Goal: Task Accomplishment & Management: Complete application form

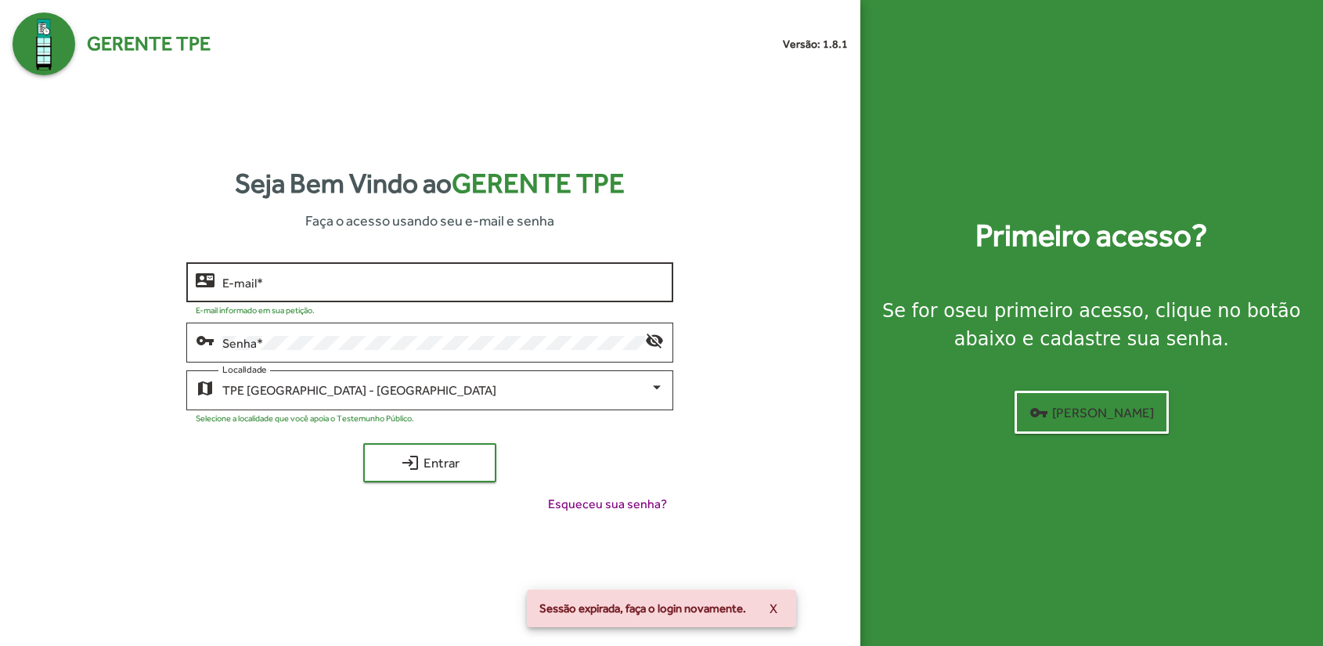
click at [329, 266] on div "E-mail *" at bounding box center [443, 280] width 442 height 43
type input "**********"
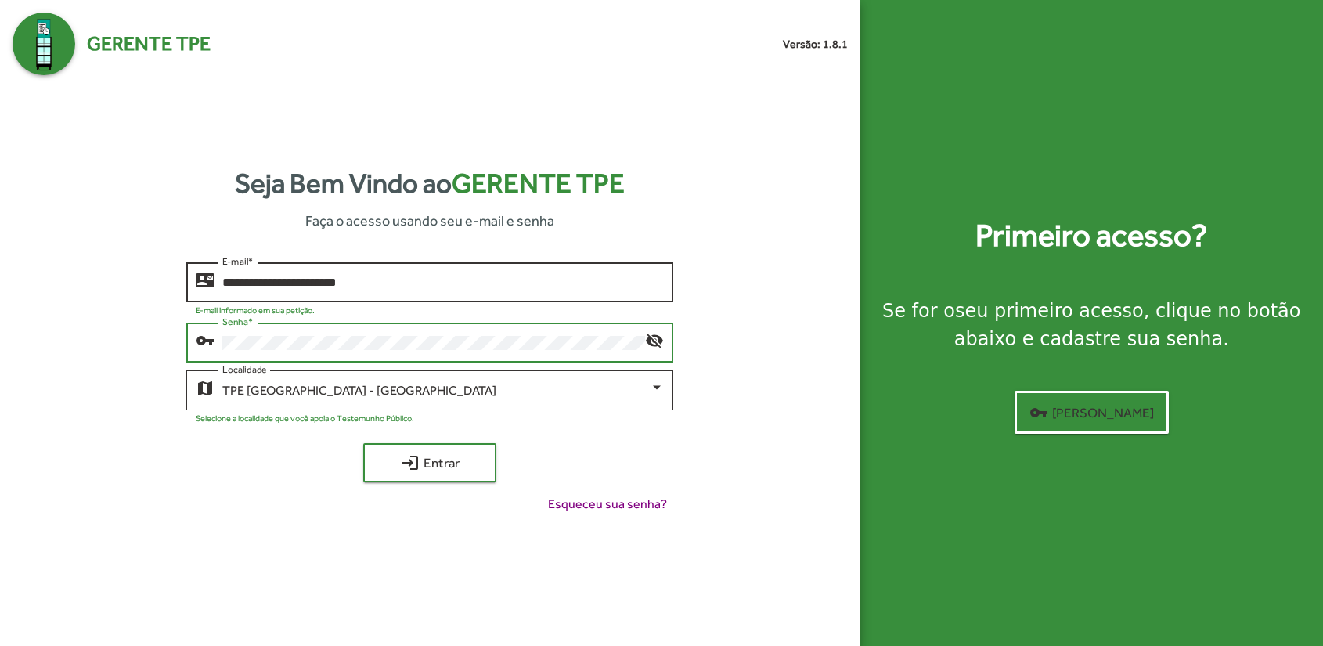
click at [363, 443] on button "login Entrar" at bounding box center [429, 462] width 133 height 39
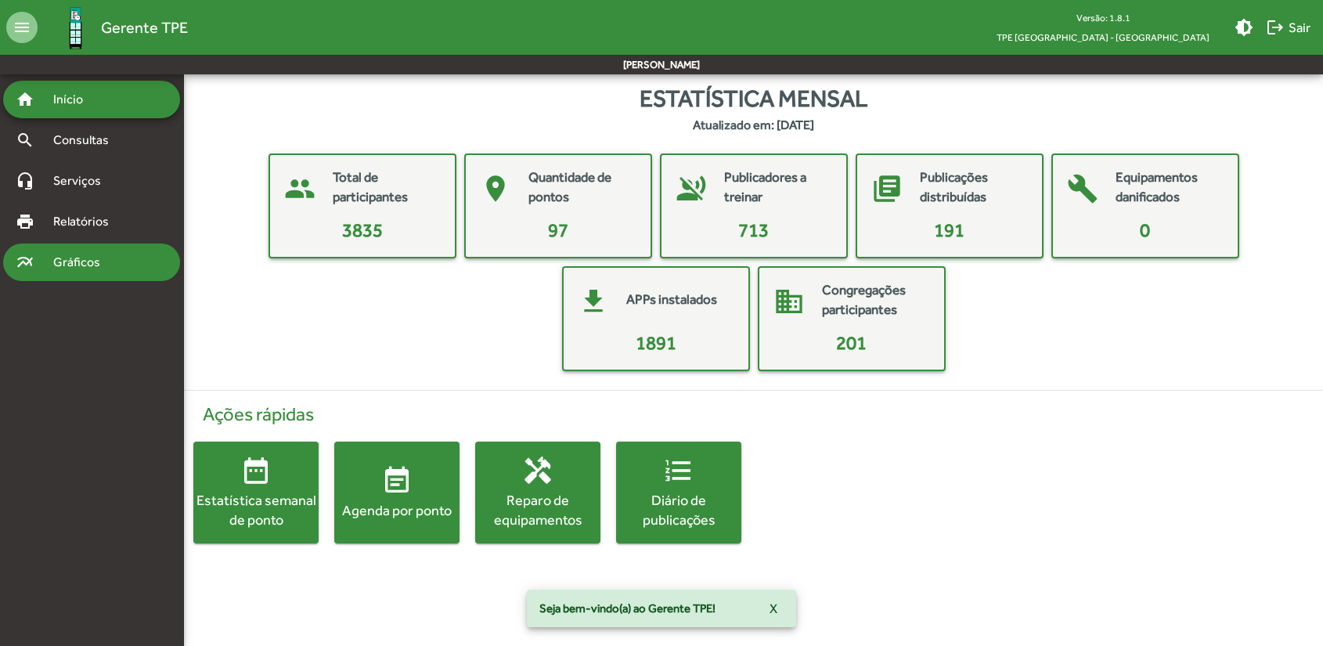
click at [80, 261] on span "Gráficos" at bounding box center [83, 262] width 78 height 19
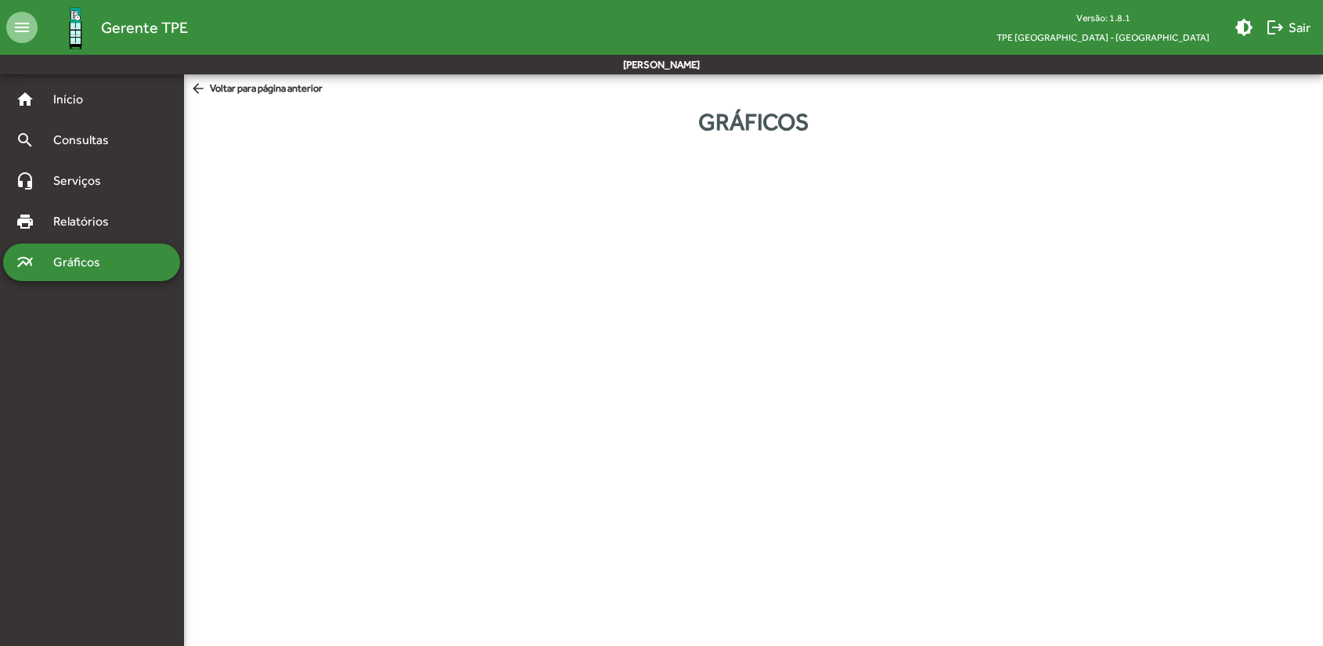
click at [581, 171] on html "menu Gerente TPE Versão: 1.8.1 TPE [GEOGRAPHIC_DATA] - Centro brightness_medium…" at bounding box center [661, 85] width 1323 height 171
click at [19, 262] on mat-icon "multiline_chart" at bounding box center [25, 262] width 19 height 19
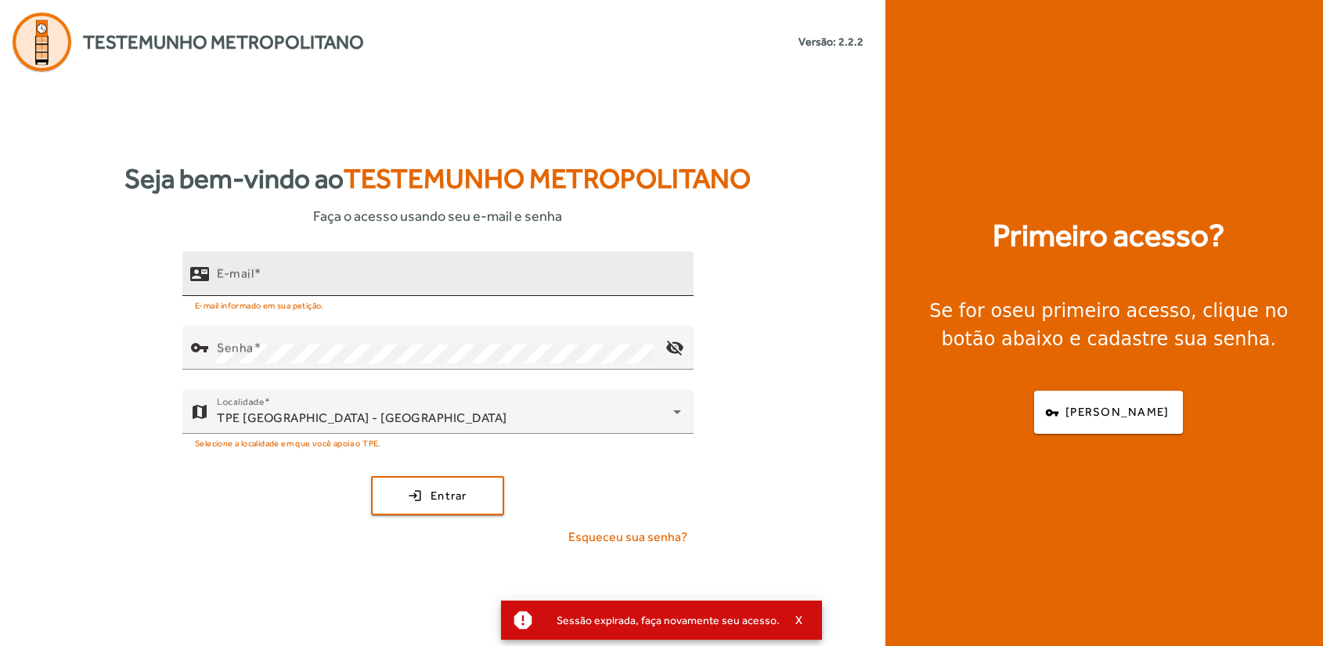
click at [302, 274] on input "E-mail" at bounding box center [449, 280] width 464 height 19
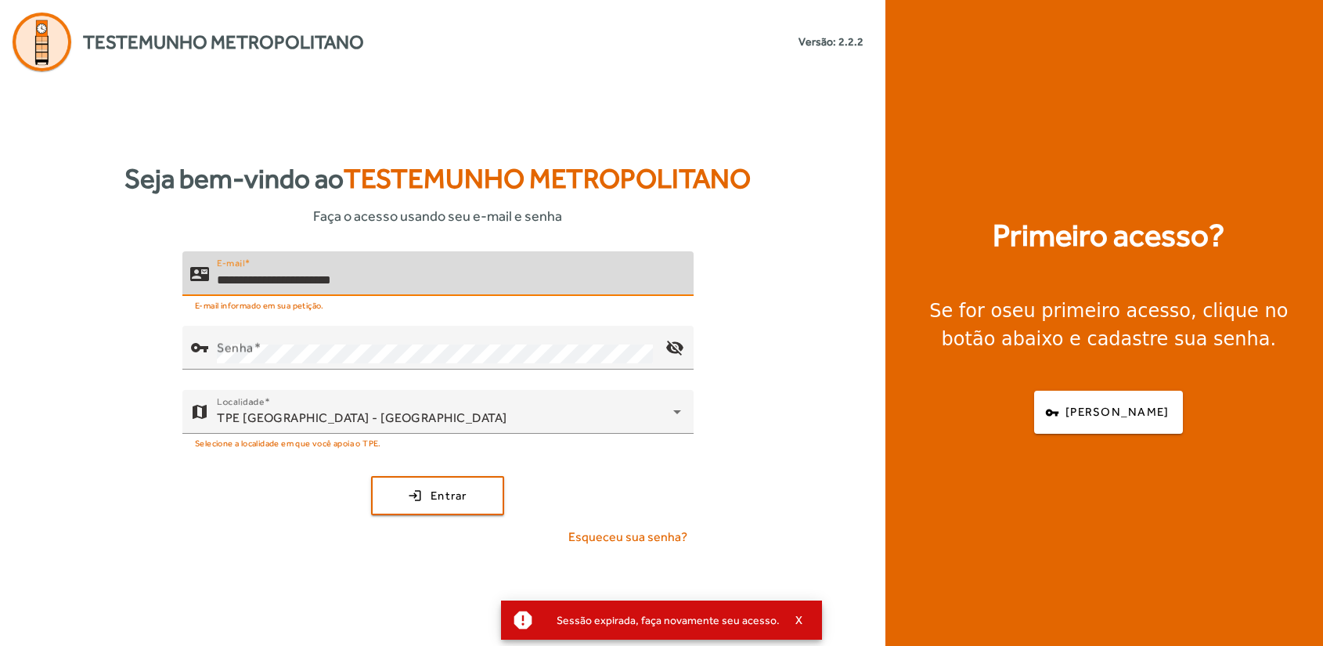
type input "**********"
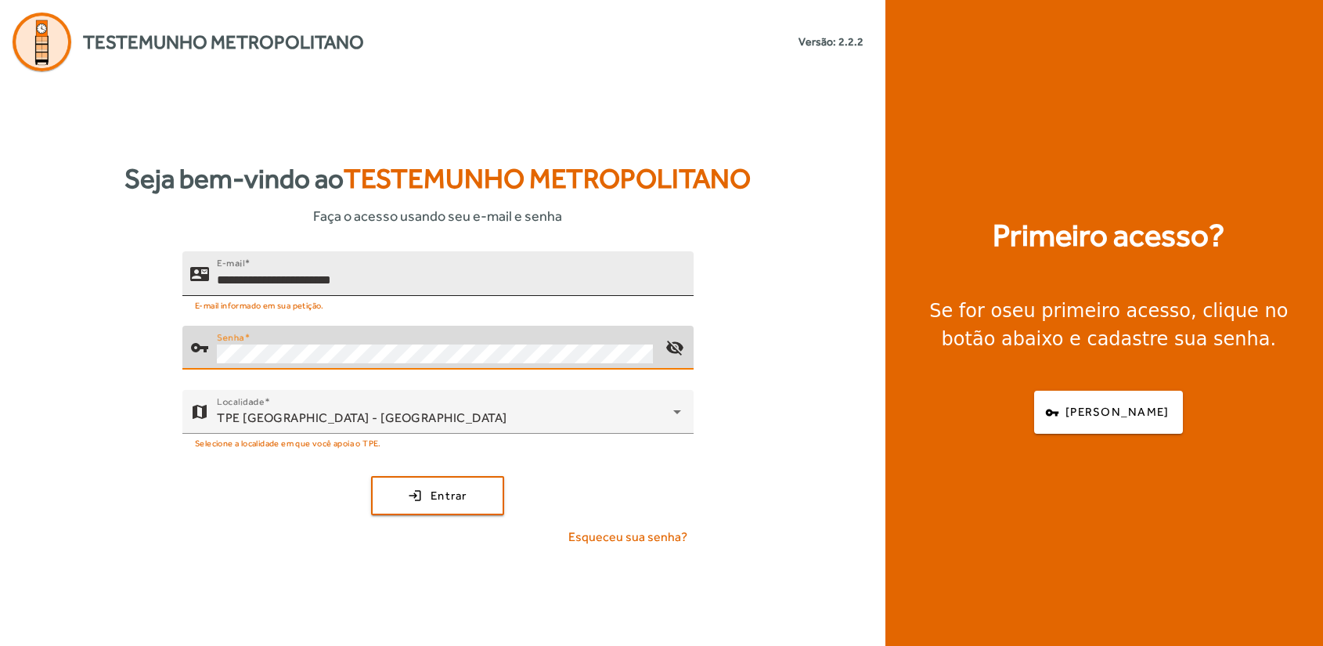
click at [371, 476] on button "login Entrar" at bounding box center [437, 495] width 133 height 39
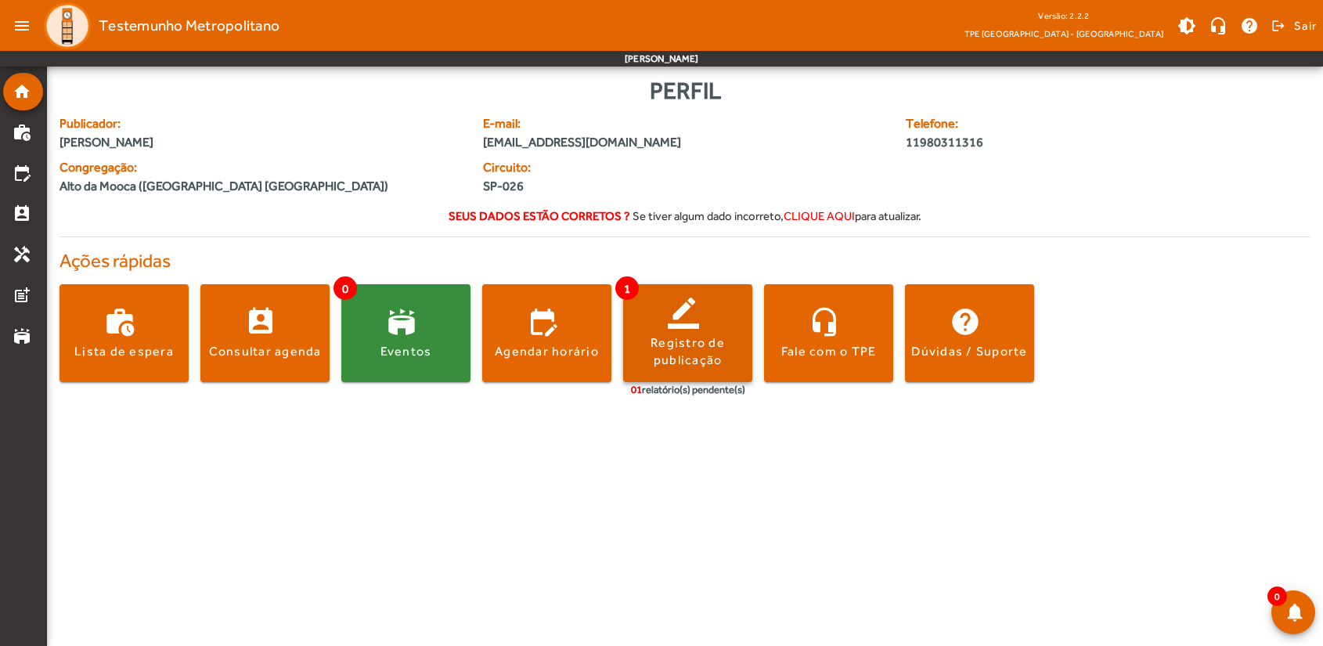
click at [680, 354] on div "Registro de publicação" at bounding box center [687, 351] width 129 height 35
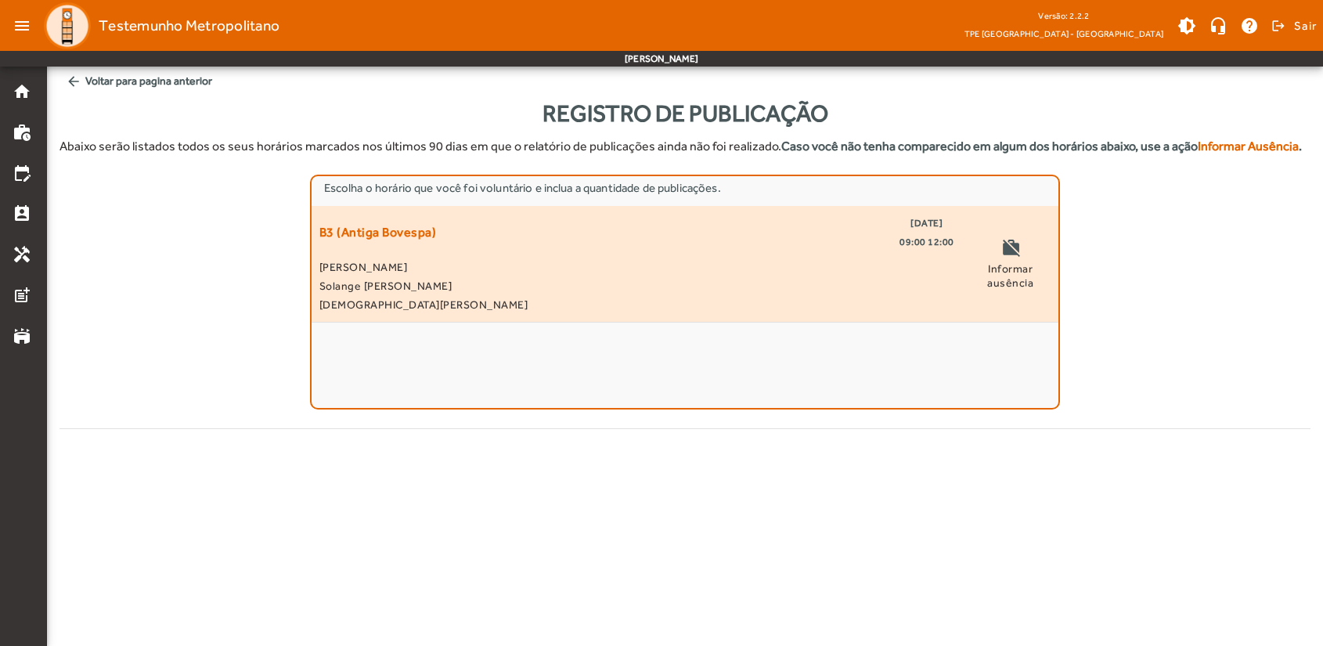
click at [507, 283] on span "Solange Regiane Machado Carvalho" at bounding box center [636, 285] width 635 height 19
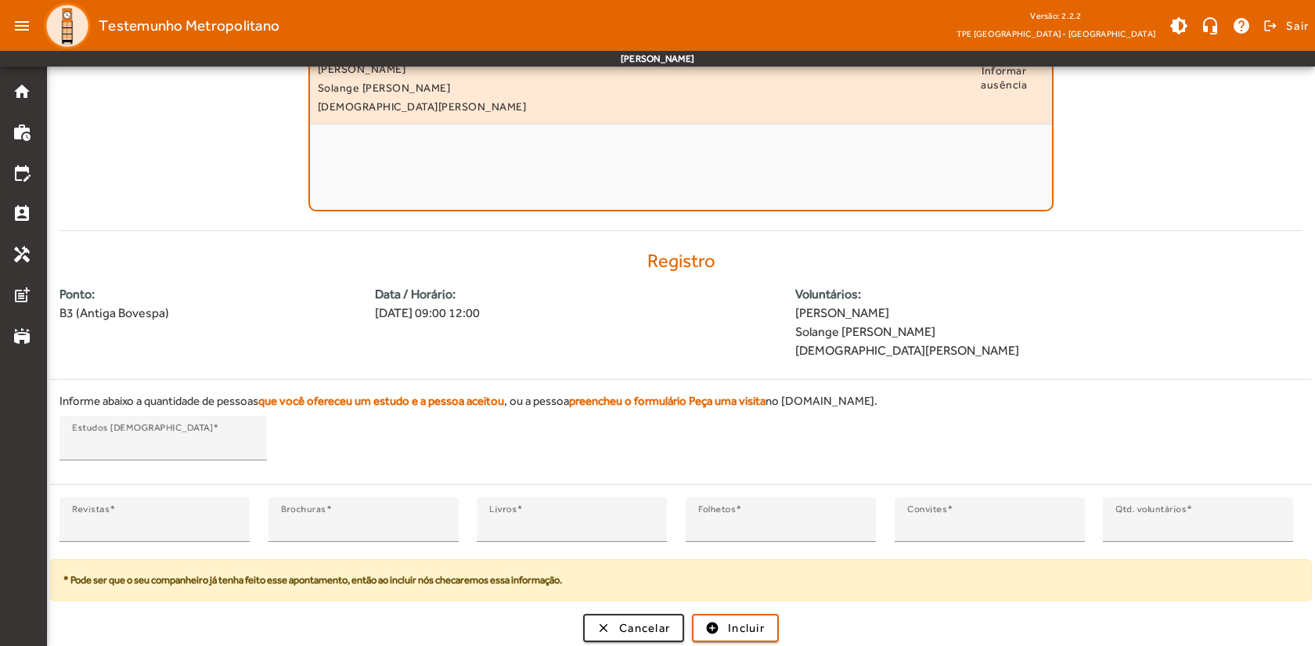
scroll to position [199, 0]
click at [228, 516] on input "*" at bounding box center [154, 525] width 165 height 19
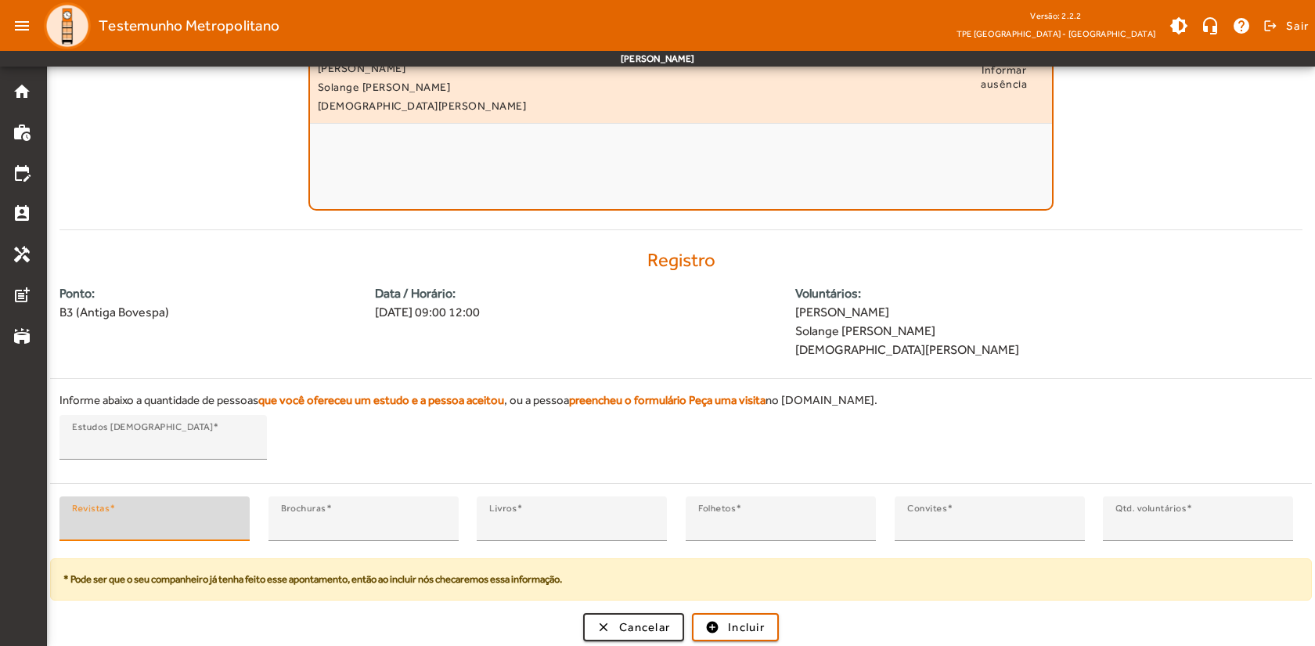
click at [228, 516] on input "*" at bounding box center [154, 525] width 165 height 19
type input "*"
click at [228, 516] on input "*" at bounding box center [154, 525] width 165 height 19
click at [724, 629] on span "submit" at bounding box center [736, 627] width 84 height 38
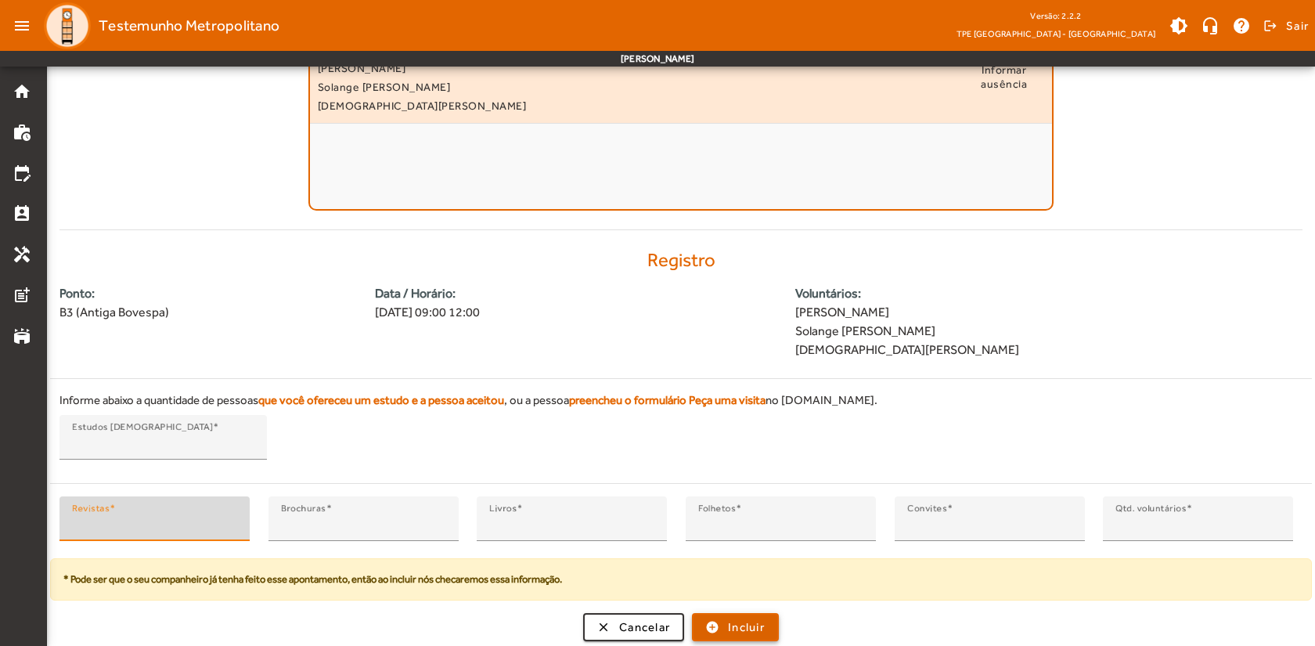
scroll to position [0, 0]
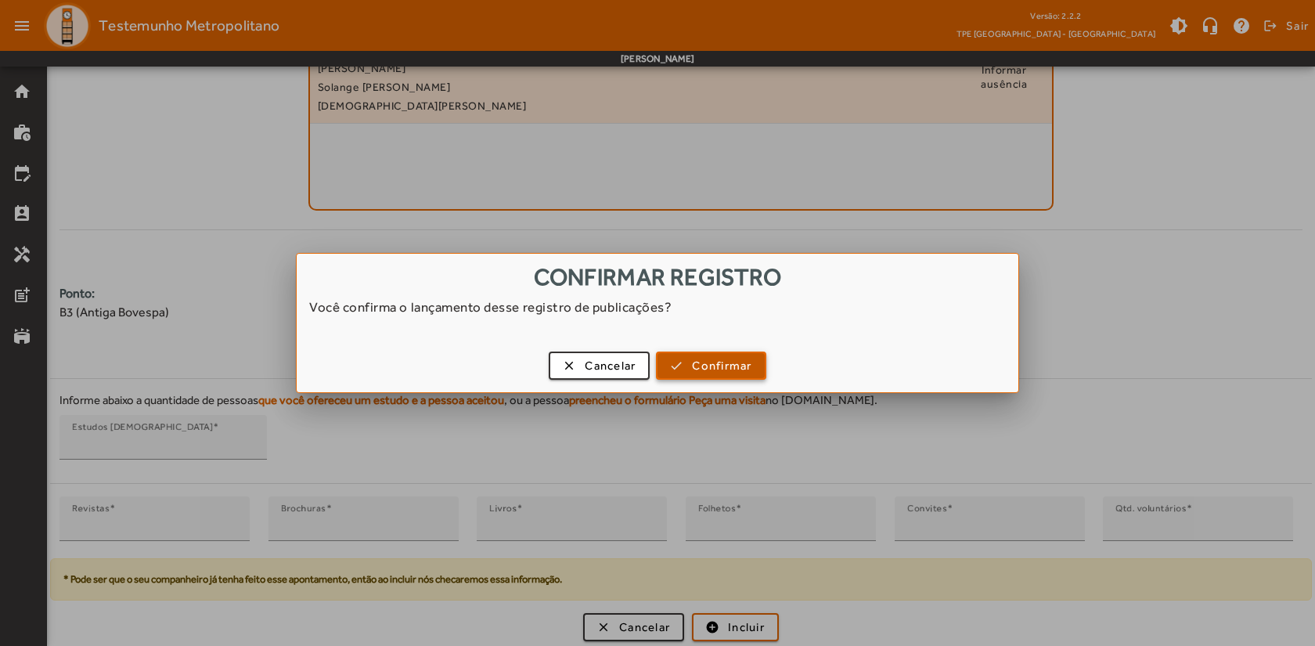
click at [712, 363] on span "Confirmar" at bounding box center [721, 366] width 59 height 18
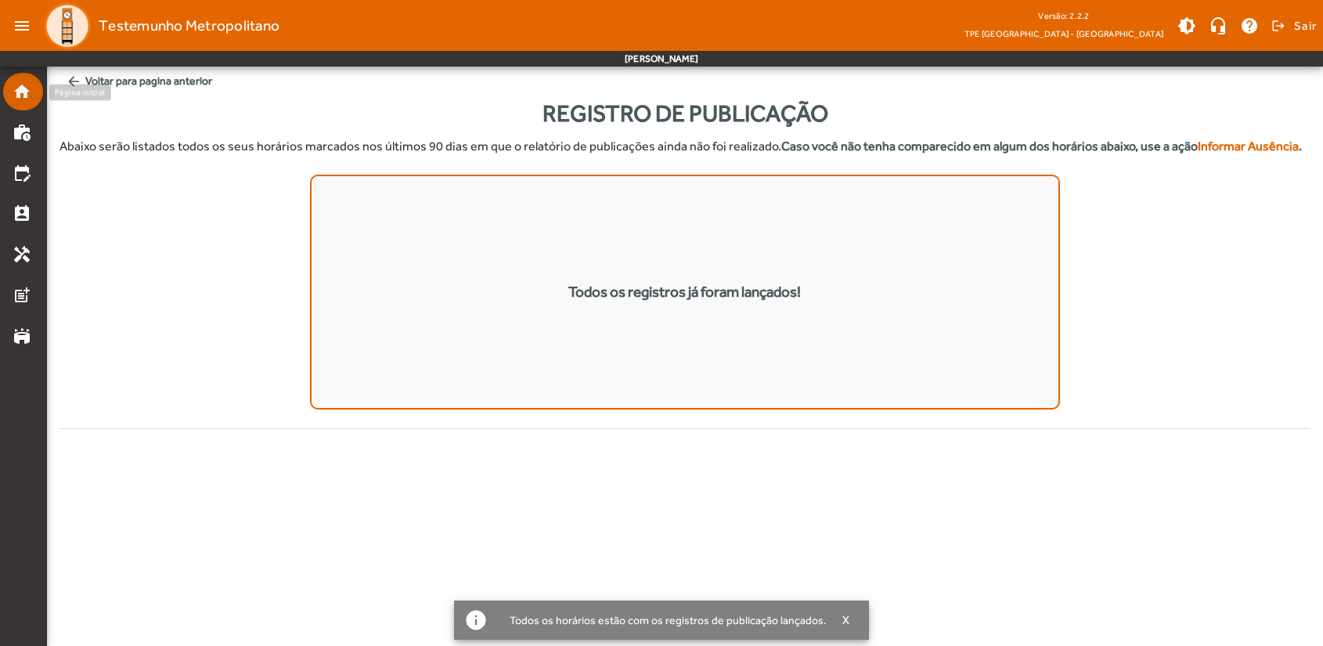
click at [24, 92] on mat-icon "home" at bounding box center [22, 91] width 19 height 19
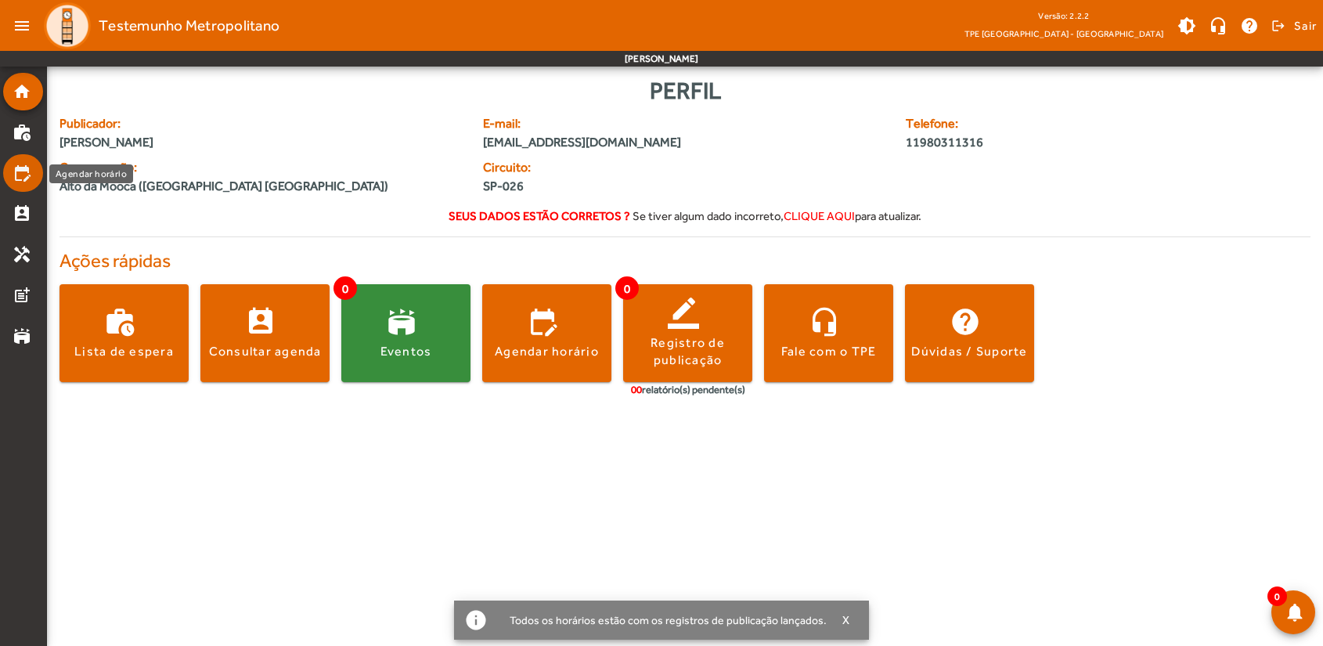
click at [16, 183] on mat-list-item "edit_calendar" at bounding box center [23, 173] width 40 height 38
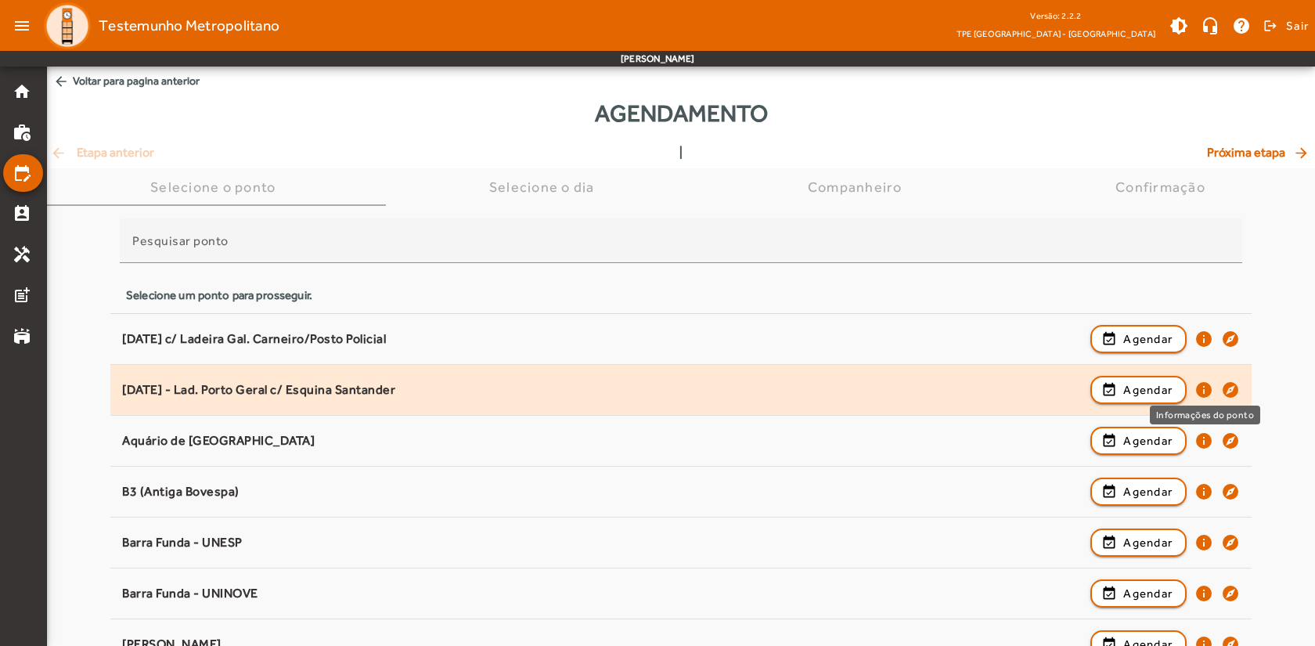
click at [1201, 391] on mat-icon "info" at bounding box center [1204, 389] width 19 height 19
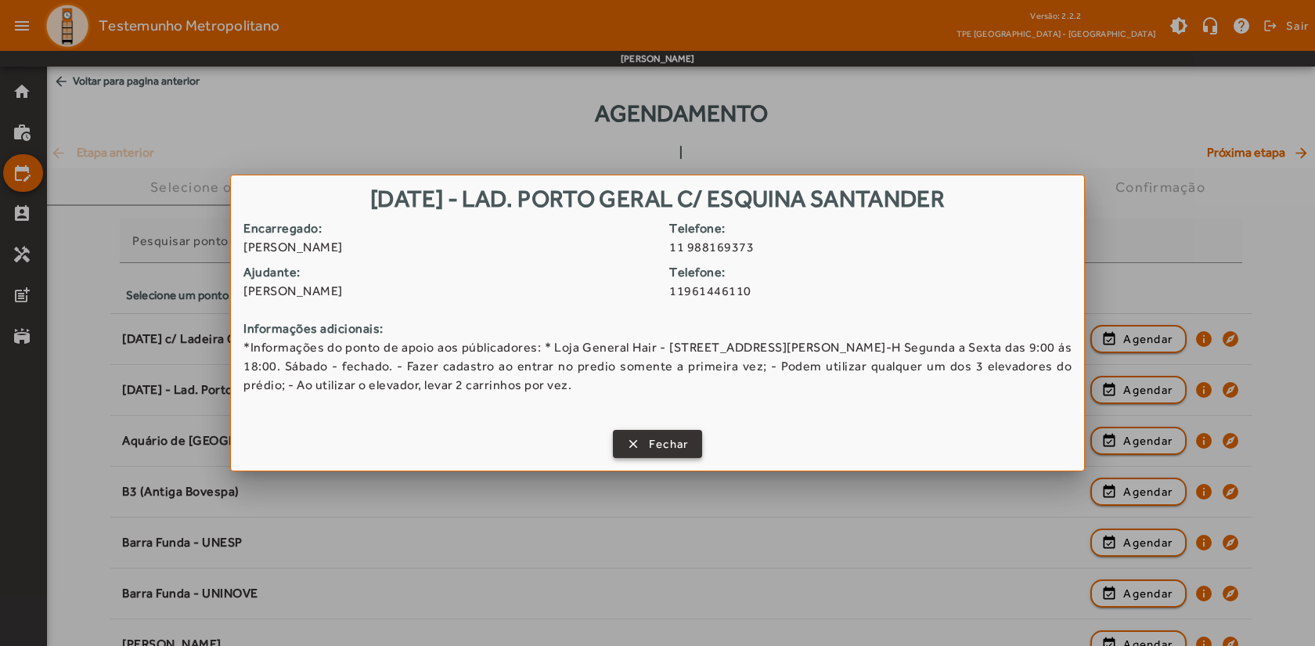
click at [662, 448] on span "Fechar" at bounding box center [669, 444] width 40 height 18
